Goal: Check status: Check status

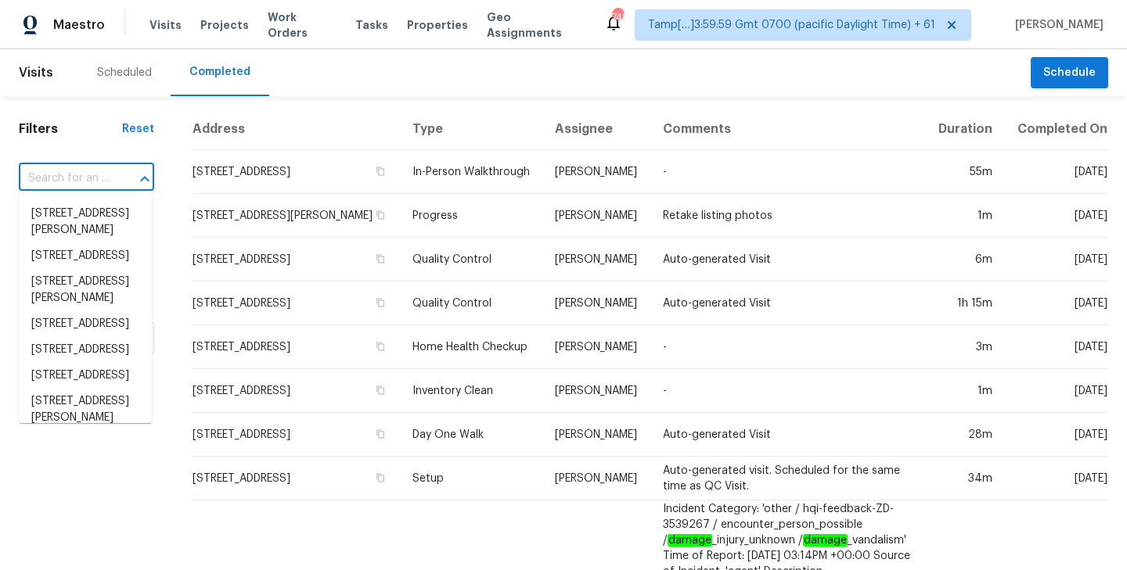
click at [70, 178] on input "text" at bounding box center [65, 179] width 92 height 24
paste input "1517 Silver Oak Trl, Cedar Park, TX 78613"
type input "1517 Silver Oak Trl, Cedar Park, TX 78613"
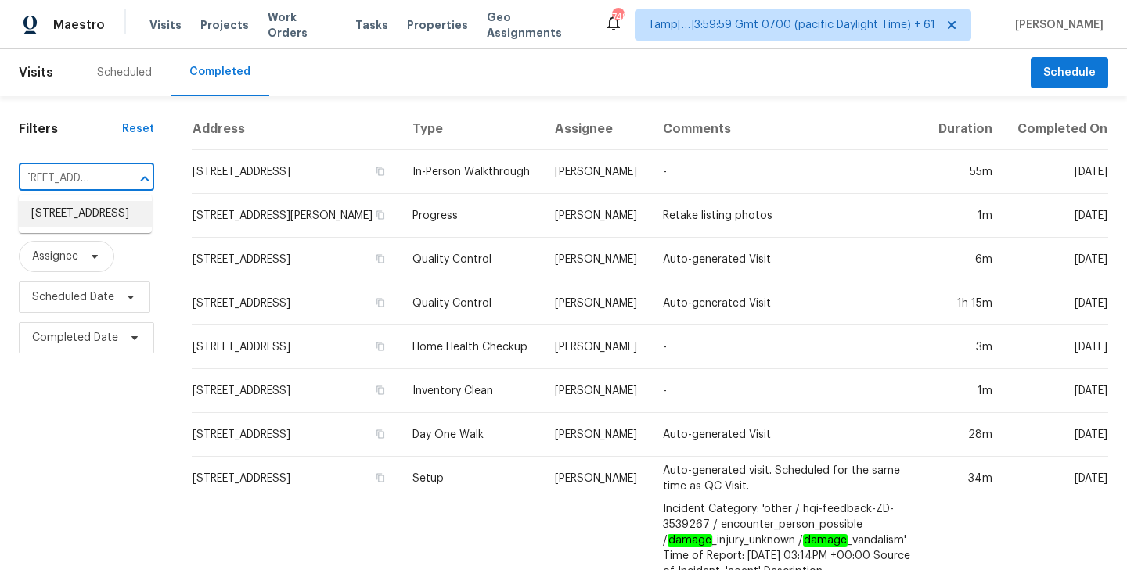
click at [80, 227] on li "1517 Silver Oak Trl, Cedar Park, TX 78613" at bounding box center [85, 214] width 133 height 26
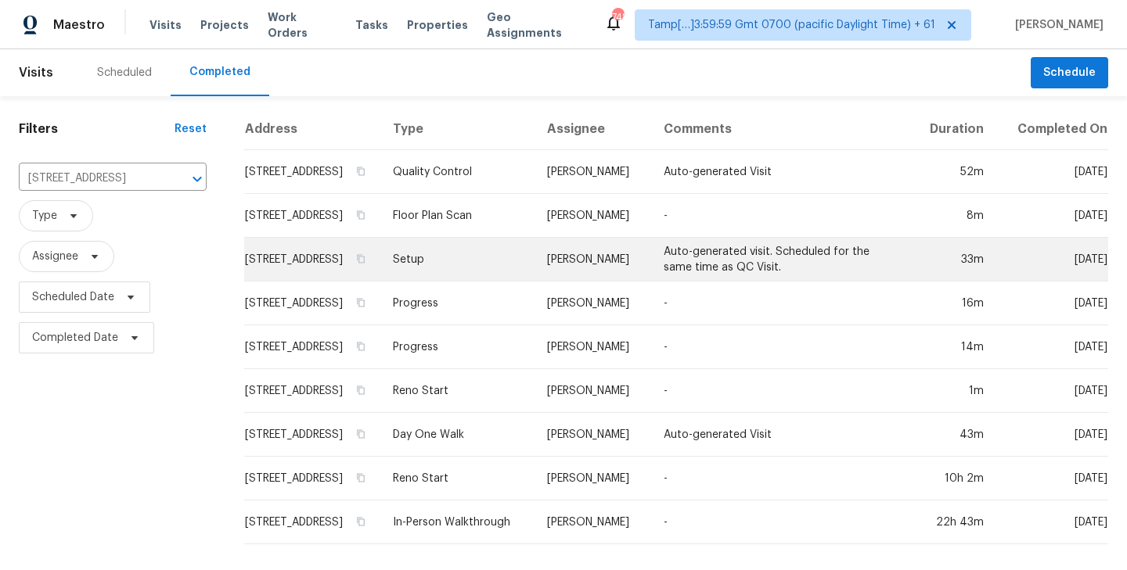
click at [304, 264] on td "1517 Silver Oak Trl, Cedar Park, TX 78613" at bounding box center [312, 260] width 136 height 44
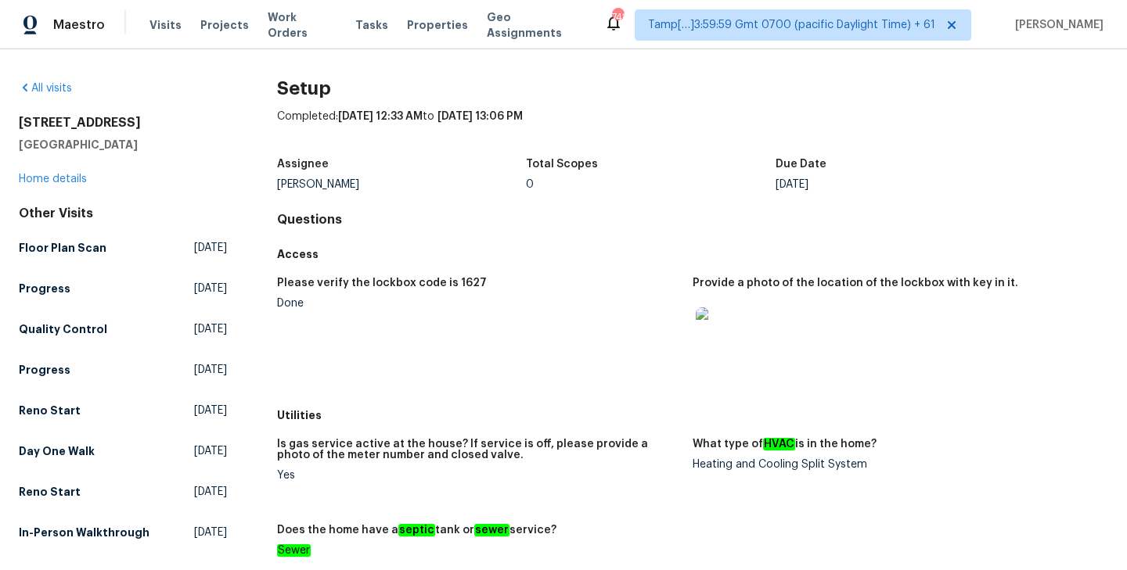
scroll to position [128, 0]
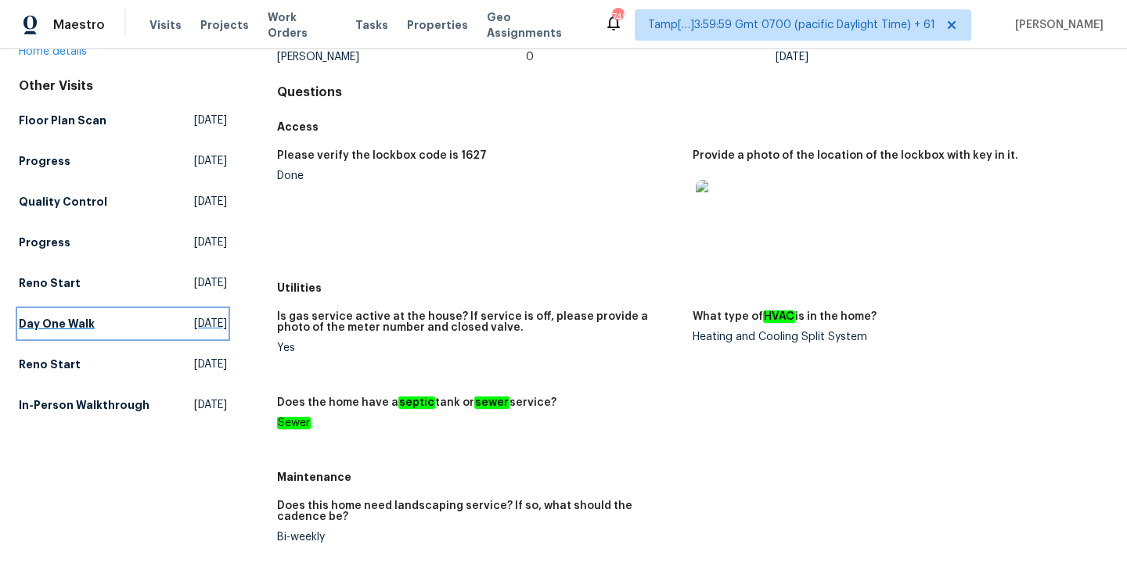
click at [47, 322] on h5 "Day One Walk" at bounding box center [57, 324] width 76 height 16
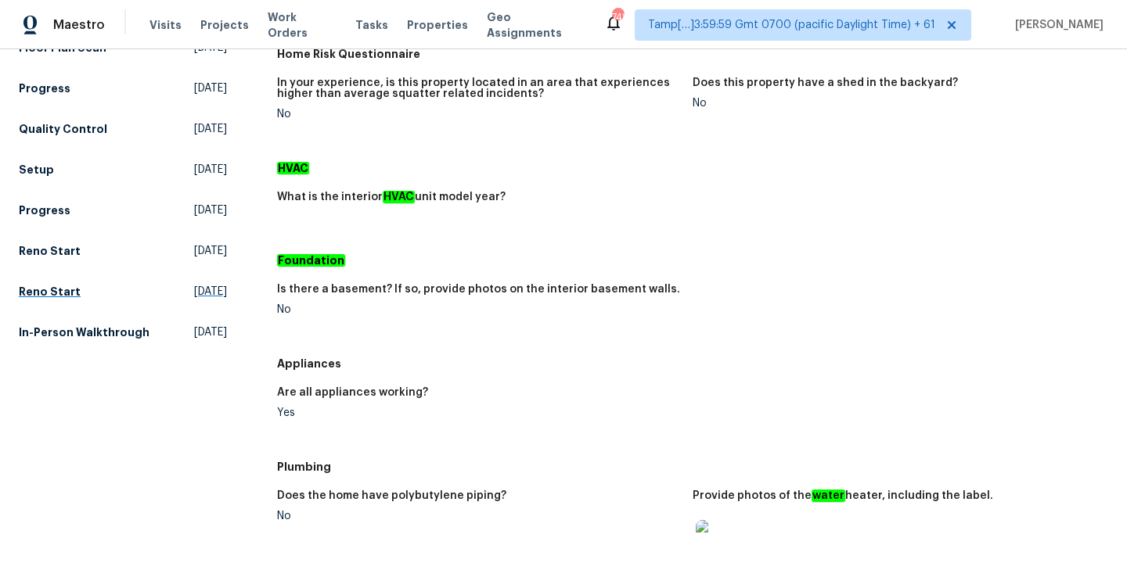
scroll to position [252, 0]
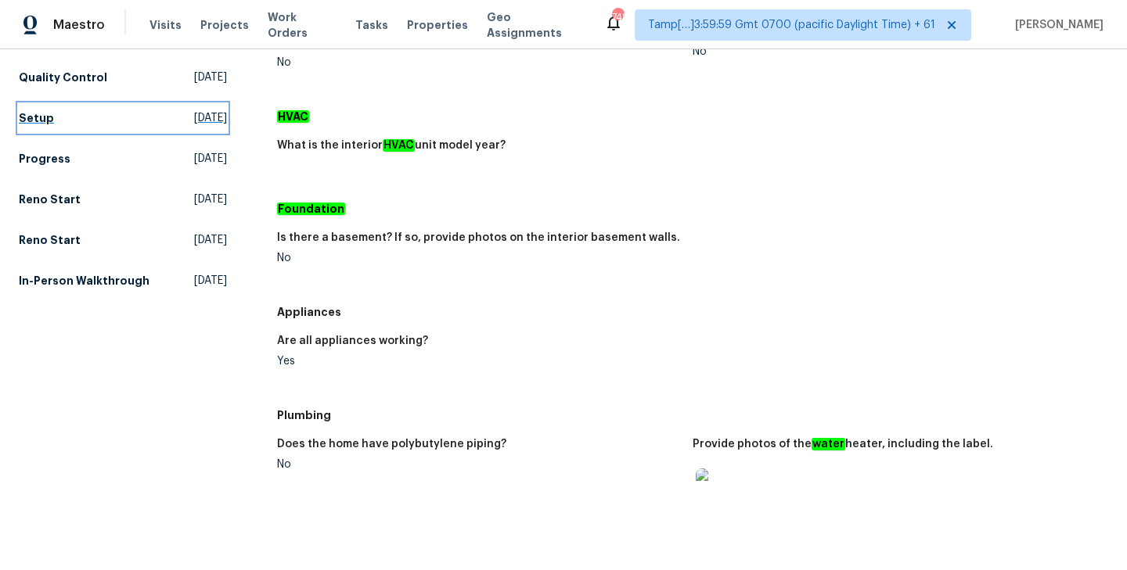
click at [40, 122] on h5 "Setup" at bounding box center [36, 118] width 35 height 16
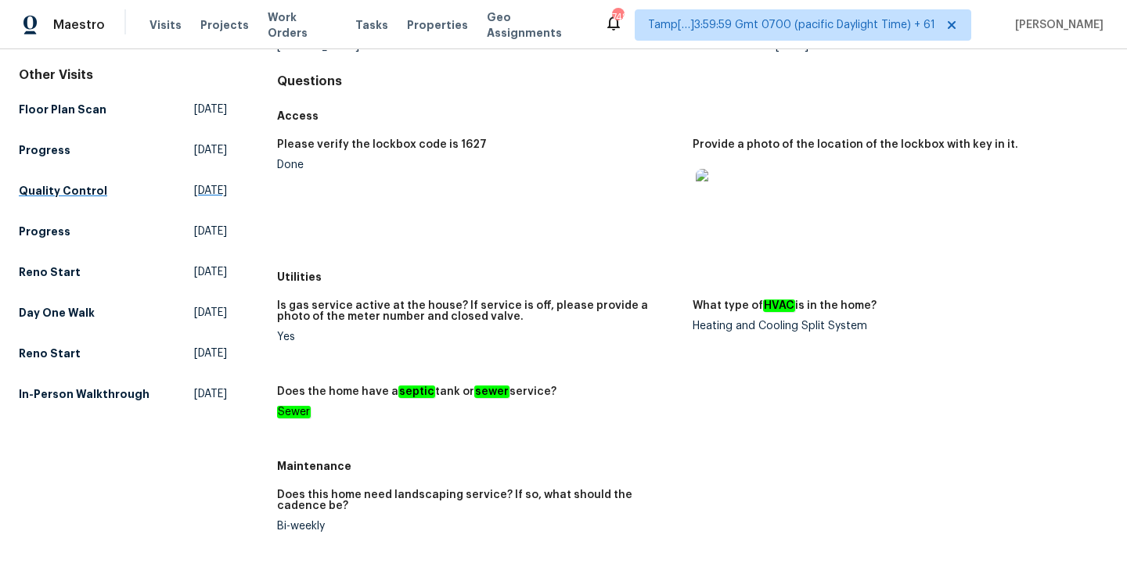
scroll to position [113, 0]
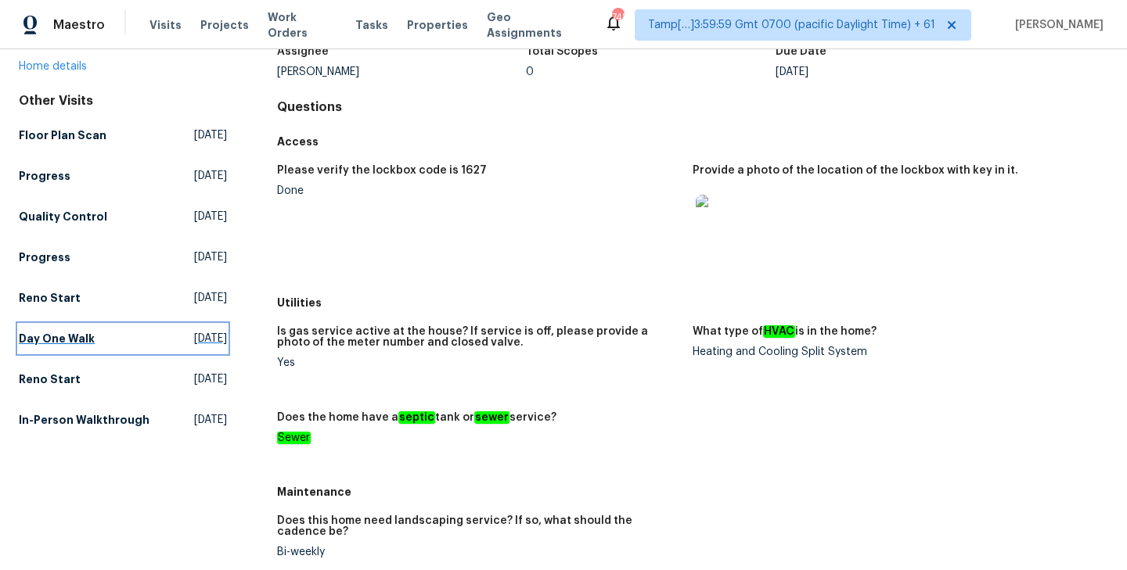
click at [52, 337] on h5 "Day One Walk" at bounding box center [57, 339] width 76 height 16
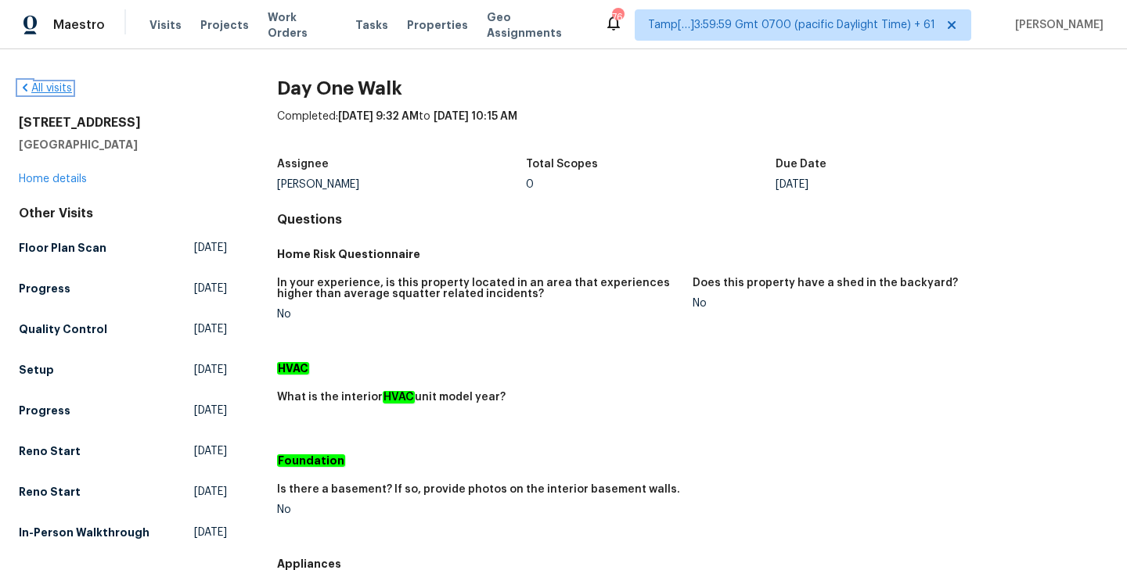
click at [45, 90] on link "All visits" at bounding box center [45, 88] width 53 height 11
